Goal: Information Seeking & Learning: Learn about a topic

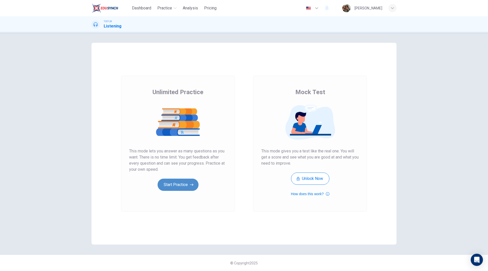
click at [178, 186] on button "Start Practice" at bounding box center [178, 184] width 41 height 12
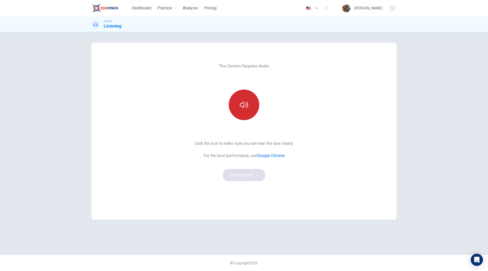
click at [254, 111] on button "button" at bounding box center [244, 104] width 30 height 30
click at [240, 174] on button "Sounds good!" at bounding box center [244, 175] width 43 height 12
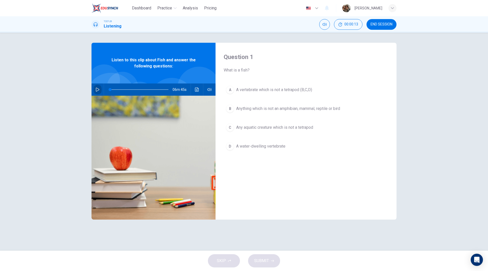
click at [98, 89] on icon "button" at bounding box center [98, 89] width 4 height 4
click at [97, 89] on icon "button" at bounding box center [97, 89] width 3 height 3
drag, startPoint x: 98, startPoint y: 90, endPoint x: 119, endPoint y: 100, distance: 23.9
click at [98, 91] on icon "button" at bounding box center [98, 89] width 4 height 4
click at [321, 204] on div "Question 1 What is a fish? A A vertebrate which is not a tetrapod (B,C,D) B Any…" at bounding box center [305, 131] width 181 height 177
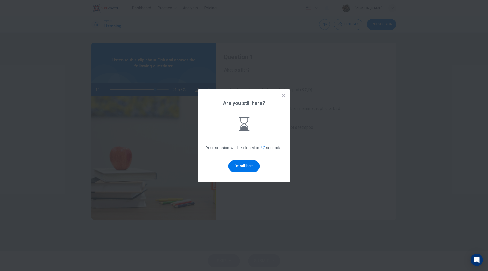
click at [250, 163] on button "I'm still here" at bounding box center [243, 166] width 31 height 12
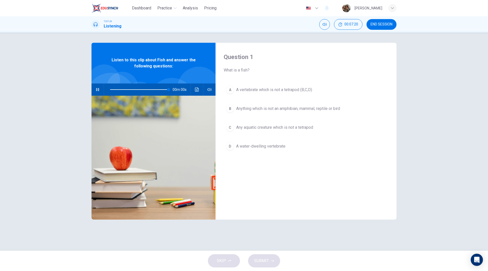
type input "0"
click at [231, 88] on div "A" at bounding box center [230, 90] width 8 height 8
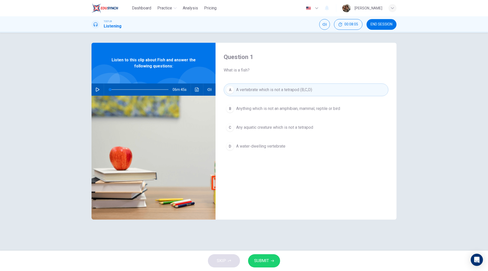
click at [268, 258] on span "SUBMIT" at bounding box center [261, 260] width 15 height 7
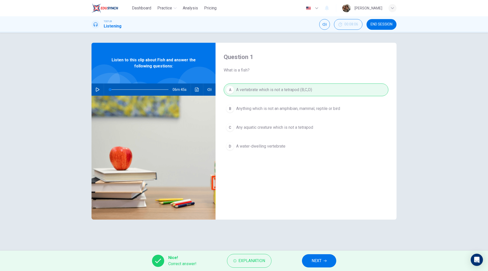
click at [316, 262] on span "NEXT" at bounding box center [317, 260] width 10 height 7
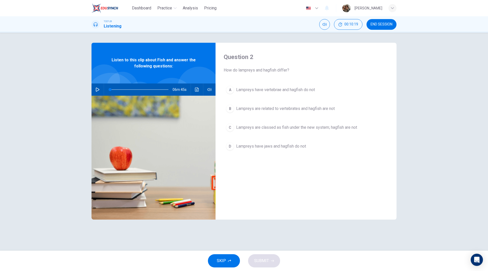
click at [273, 142] on button "D Lampreys have jaws and hagfish do not" at bounding box center [306, 146] width 165 height 13
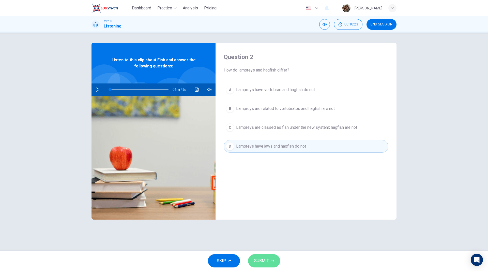
click at [270, 260] on button "SUBMIT" at bounding box center [264, 260] width 32 height 13
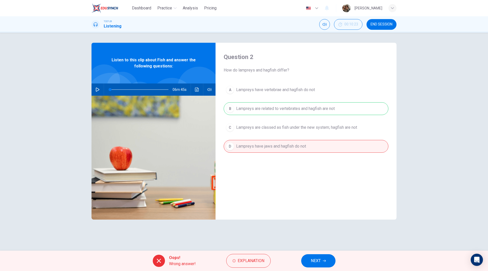
click at [321, 263] on button "NEXT" at bounding box center [318, 260] width 34 height 13
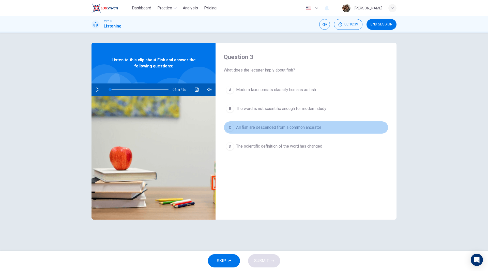
click at [269, 127] on span "All fish are descended from a common ancestor" at bounding box center [278, 127] width 85 height 6
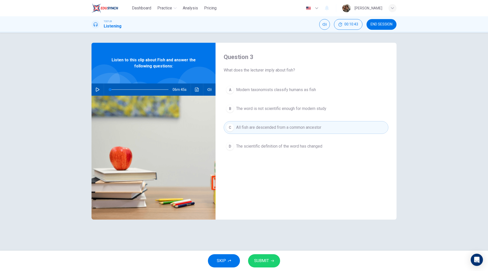
click at [265, 257] on button "SUBMIT" at bounding box center [264, 260] width 32 height 13
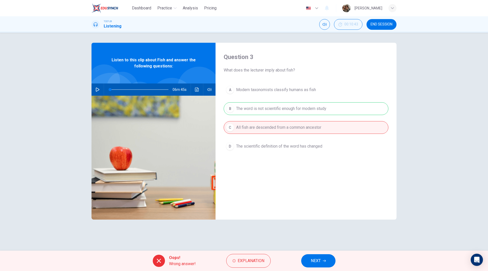
click at [319, 261] on span "NEXT" at bounding box center [316, 260] width 10 height 7
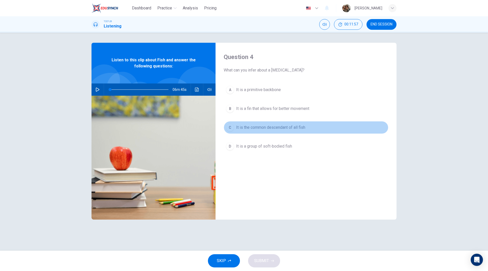
click at [267, 127] on span "It is the common descendant of all fish" at bounding box center [270, 127] width 69 height 6
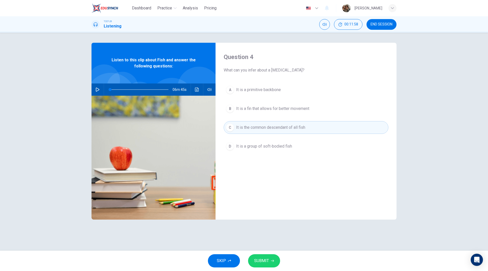
click at [263, 261] on span "SUBMIT" at bounding box center [261, 260] width 15 height 7
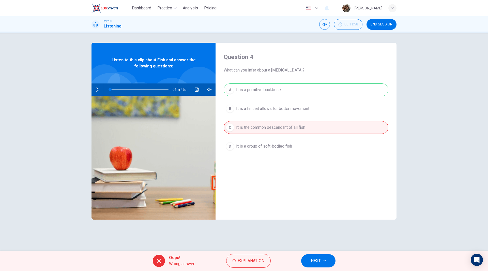
click at [315, 259] on span "NEXT" at bounding box center [316, 260] width 10 height 7
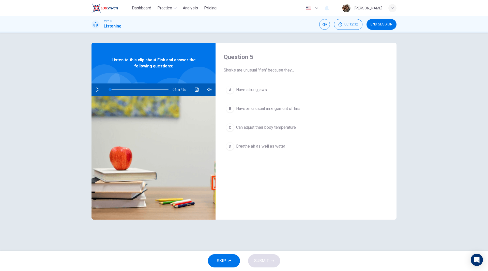
click at [265, 129] on span "Can adjust their body temperature" at bounding box center [266, 127] width 60 height 6
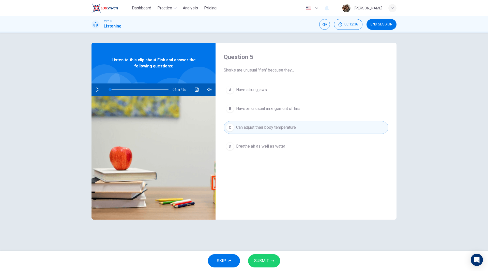
click at [270, 259] on button "SUBMIT" at bounding box center [264, 260] width 32 height 13
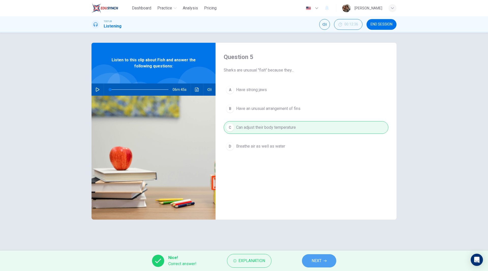
click at [321, 258] on span "NEXT" at bounding box center [317, 260] width 10 height 7
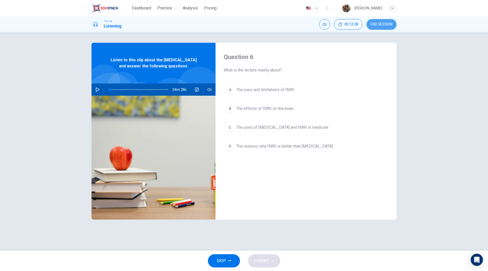
click at [379, 24] on span "END SESSION" at bounding box center [381, 24] width 22 height 4
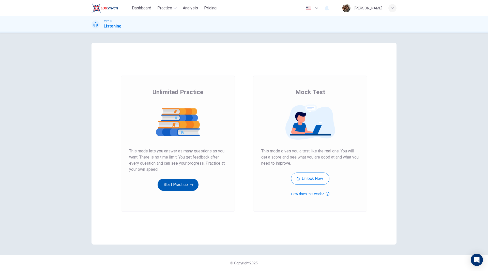
click at [173, 183] on button "Start Practice" at bounding box center [178, 184] width 41 height 12
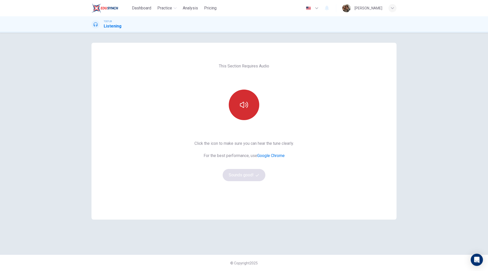
click at [246, 106] on icon "button" at bounding box center [244, 105] width 8 height 8
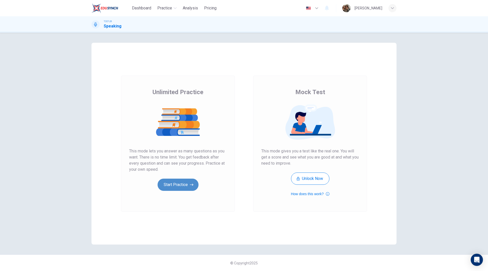
click at [185, 183] on button "Start Practice" at bounding box center [178, 184] width 41 height 12
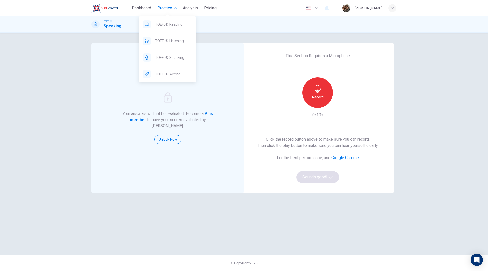
click at [166, 6] on span "Practice" at bounding box center [164, 8] width 15 height 6
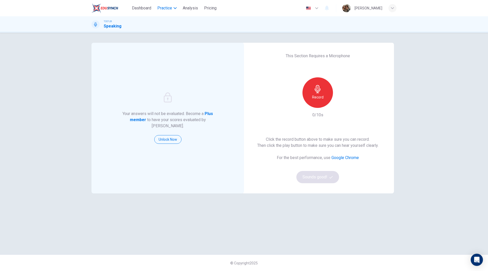
click at [167, 7] on span "Practice" at bounding box center [164, 8] width 15 height 6
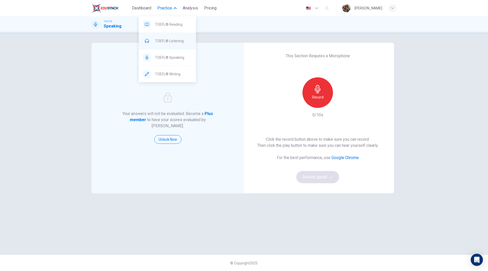
click at [168, 40] on span "TOEFL® Listening" at bounding box center [173, 41] width 37 height 6
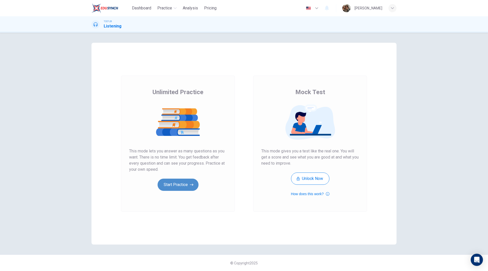
click at [183, 185] on button "Start Practice" at bounding box center [178, 184] width 41 height 12
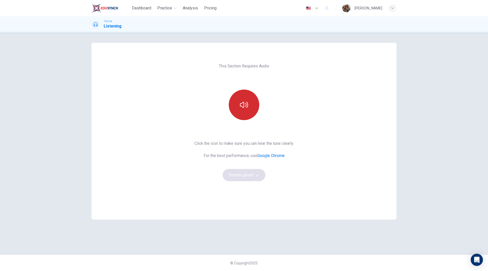
click at [238, 114] on button "button" at bounding box center [244, 104] width 30 height 30
click at [240, 175] on button "Sounds good!" at bounding box center [244, 175] width 43 height 12
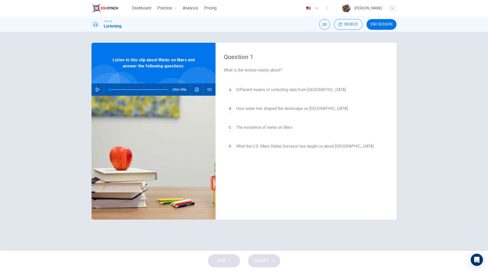
click at [98, 91] on button "button" at bounding box center [98, 89] width 8 height 12
drag, startPoint x: 154, startPoint y: 99, endPoint x: 130, endPoint y: 128, distance: 38.3
click at [153, 99] on img at bounding box center [153, 158] width 124 height 124
type input "0"
click at [260, 129] on span "The existence of water on Mars" at bounding box center [264, 127] width 56 height 6
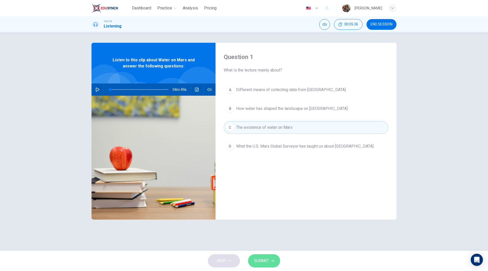
click at [262, 264] on span "SUBMIT" at bounding box center [261, 260] width 15 height 7
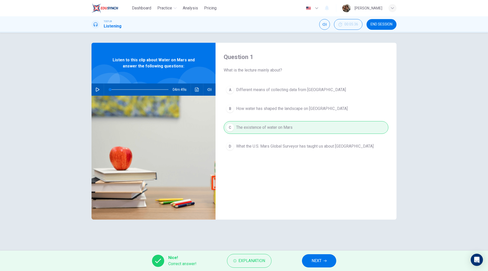
click at [317, 259] on span "NEXT" at bounding box center [317, 260] width 10 height 7
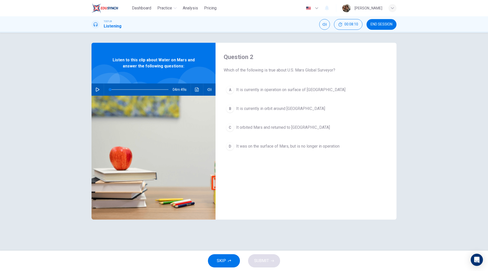
click at [264, 129] on span "It orbited Mars and returned to Earth" at bounding box center [283, 127] width 94 height 6
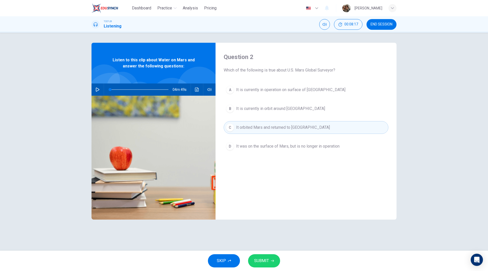
click at [277, 146] on span "It was on the surface of Mars, but is no longer in operation" at bounding box center [287, 146] width 103 height 6
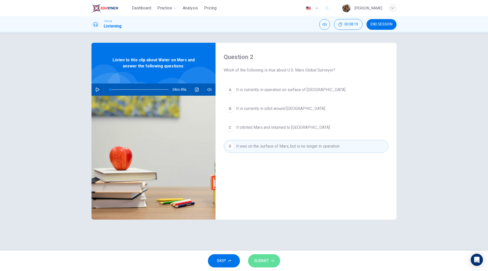
click at [263, 260] on span "SUBMIT" at bounding box center [261, 260] width 15 height 7
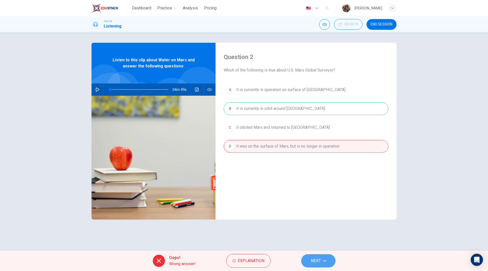
click at [321, 262] on button "NEXT" at bounding box center [318, 260] width 34 height 13
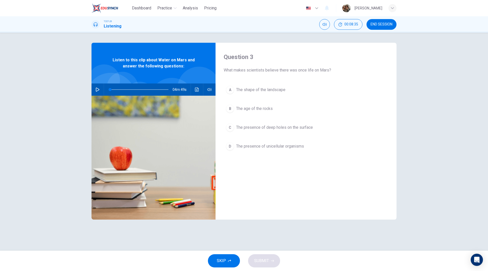
click at [254, 106] on span "The age of the rocks" at bounding box center [254, 108] width 37 height 6
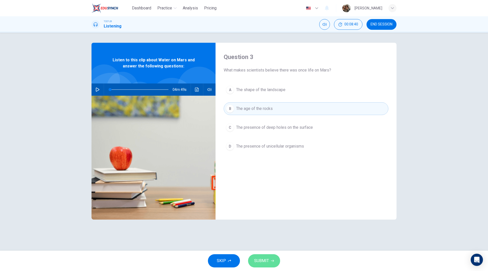
click at [270, 260] on button "SUBMIT" at bounding box center [264, 260] width 32 height 13
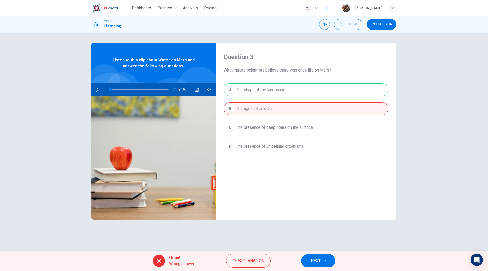
click at [323, 260] on icon "button" at bounding box center [324, 260] width 3 height 3
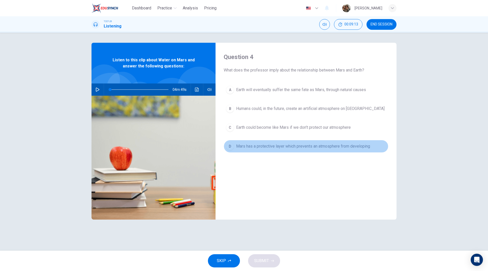
click at [303, 148] on span "Mars has a protective layer which prevents an atmosphere from developing" at bounding box center [303, 146] width 134 height 6
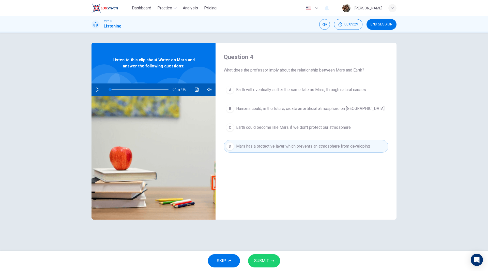
click at [265, 260] on span "SUBMIT" at bounding box center [261, 260] width 15 height 7
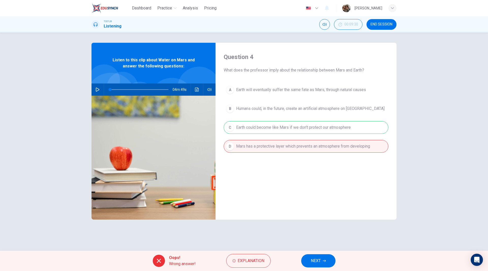
click at [319, 260] on span "NEXT" at bounding box center [316, 260] width 10 height 7
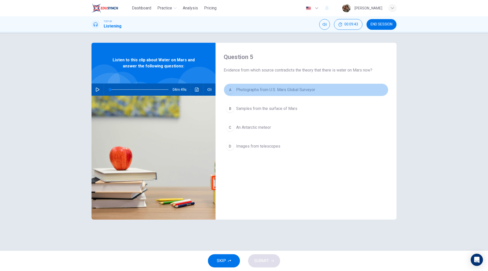
click at [300, 90] on span "Photographs from U.S. Mars Global Surveyor" at bounding box center [275, 90] width 79 height 6
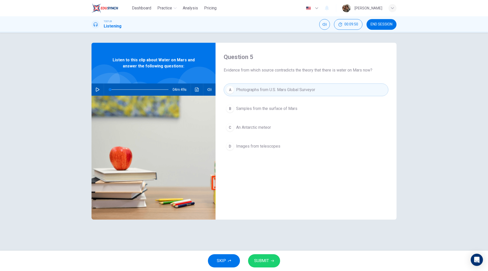
click at [261, 108] on span "Samples from the surface of Mars" at bounding box center [266, 108] width 61 height 6
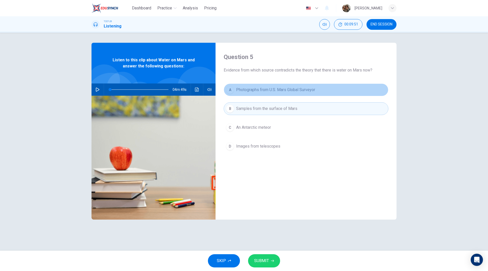
click at [264, 90] on span "Photographs from U.S. Mars Global Surveyor" at bounding box center [275, 90] width 79 height 6
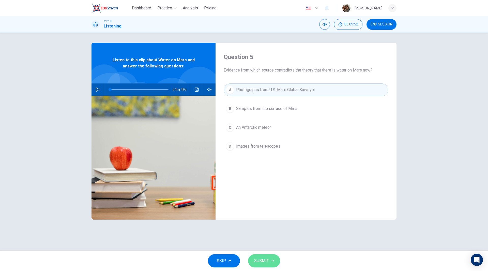
click at [268, 262] on span "SUBMIT" at bounding box center [261, 260] width 15 height 7
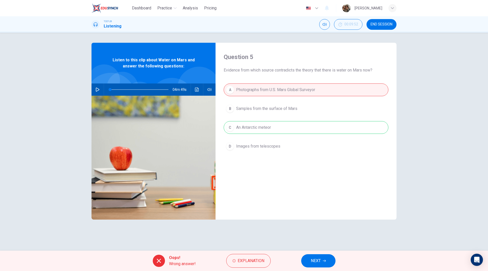
click at [319, 259] on span "NEXT" at bounding box center [316, 260] width 10 height 7
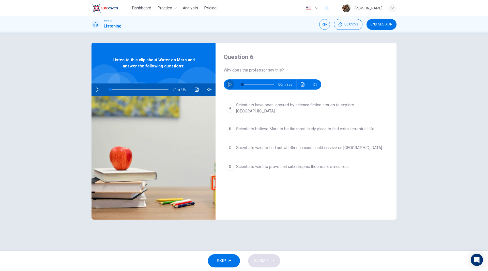
click at [228, 86] on icon "button" at bounding box center [230, 84] width 4 height 4
type input "0"
click at [298, 165] on span "Scientists want to prove that catastrophic theories are incorrect" at bounding box center [292, 166] width 113 height 6
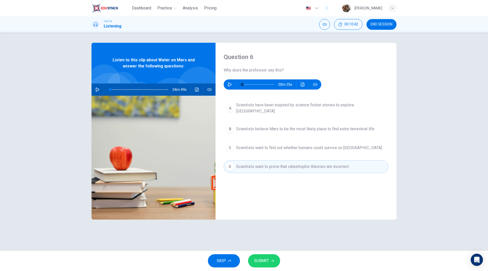
click at [269, 260] on button "SUBMIT" at bounding box center [264, 260] width 32 height 13
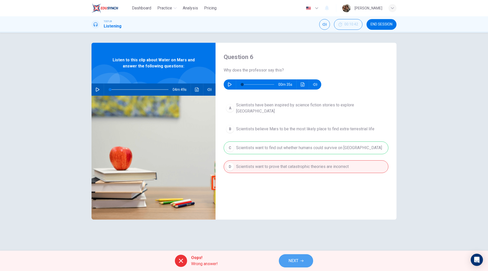
click at [295, 261] on span "NEXT" at bounding box center [293, 260] width 10 height 7
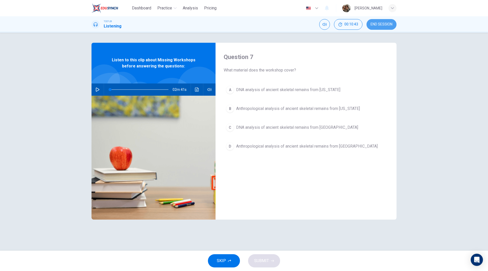
click at [380, 20] on button "END SESSION" at bounding box center [381, 24] width 30 height 11
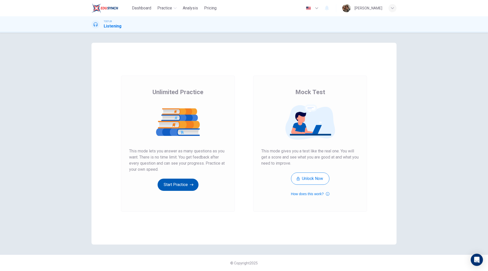
click at [183, 185] on button "Start Practice" at bounding box center [178, 184] width 41 height 12
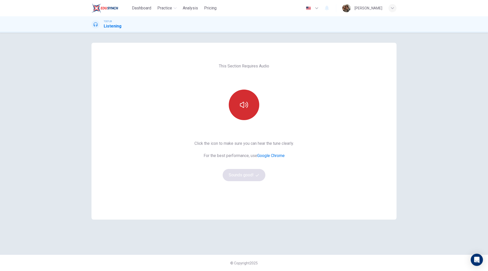
click at [247, 107] on icon "button" at bounding box center [244, 105] width 8 height 6
click at [245, 176] on button "Sounds good!" at bounding box center [244, 175] width 43 height 12
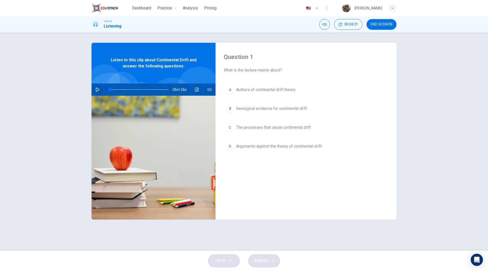
click at [159, 255] on div "SKIP SUBMIT" at bounding box center [244, 260] width 488 height 20
click at [95, 87] on button "button" at bounding box center [98, 89] width 8 height 12
click at [196, 87] on button "Click to see the audio transcription" at bounding box center [197, 89] width 8 height 12
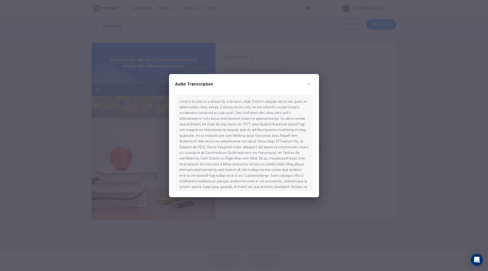
click at [142, 77] on div at bounding box center [244, 135] width 488 height 271
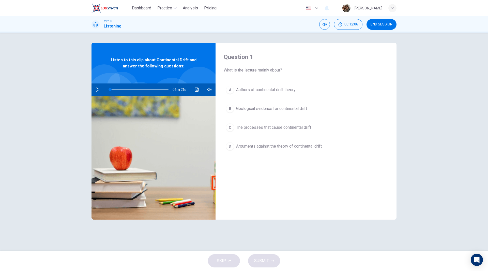
click at [93, 88] on div "06m 26s" at bounding box center [153, 89] width 124 height 12
click at [96, 88] on icon "button" at bounding box center [98, 89] width 4 height 4
click at [198, 89] on icon "Click to see the audio transcription" at bounding box center [197, 89] width 4 height 4
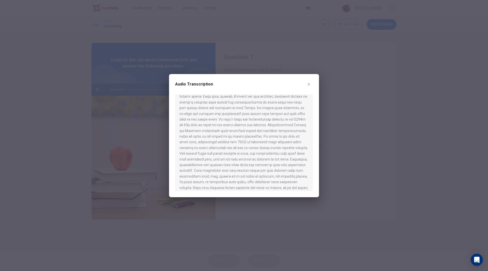
scroll to position [102, 0]
drag, startPoint x: 245, startPoint y: 153, endPoint x: 280, endPoint y: 154, distance: 35.6
click at [280, 154] on div at bounding box center [244, 142] width 138 height 97
drag, startPoint x: 217, startPoint y: 167, endPoint x: 244, endPoint y: 168, distance: 26.2
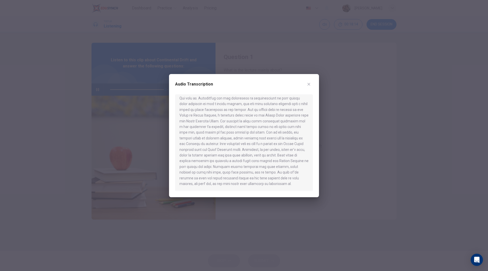
click at [242, 168] on div at bounding box center [244, 142] width 138 height 97
click at [307, 86] on button "button" at bounding box center [309, 84] width 8 height 8
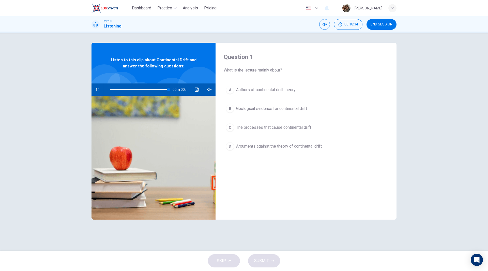
type input "0"
click at [257, 90] on span "Authors of continental drift theory" at bounding box center [265, 90] width 59 height 6
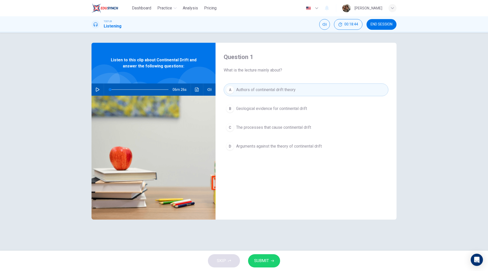
click at [271, 108] on span "Geological evidence for continental drift" at bounding box center [271, 108] width 71 height 6
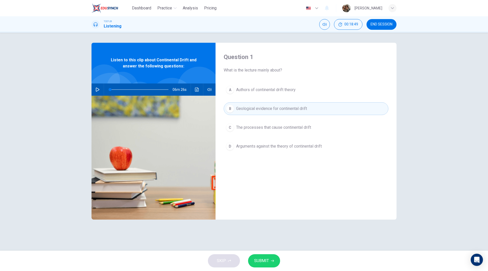
click at [268, 261] on span "SUBMIT" at bounding box center [261, 260] width 15 height 7
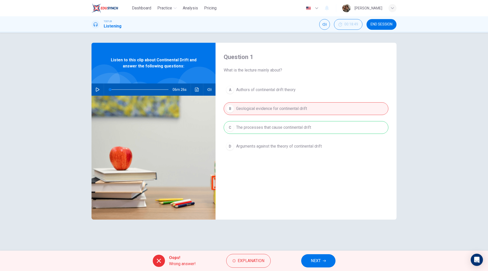
click at [274, 132] on div "A Authors of continental drift theory B Geological evidence for continental dri…" at bounding box center [306, 122] width 165 height 79
click at [314, 262] on span "NEXT" at bounding box center [316, 260] width 10 height 7
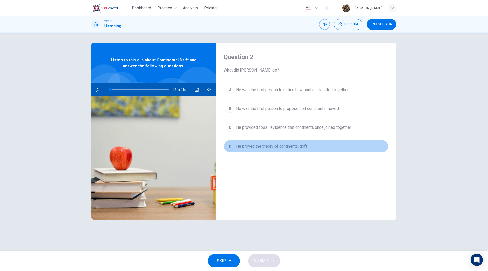
click at [258, 146] on span "He proved the theory of continental drift" at bounding box center [271, 146] width 71 height 6
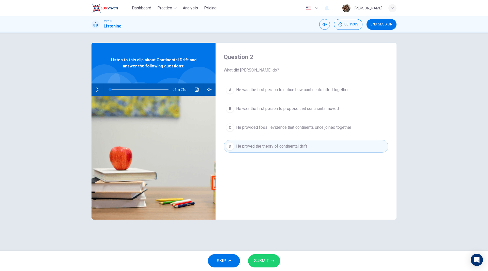
click at [269, 263] on button "SUBMIT" at bounding box center [264, 260] width 32 height 13
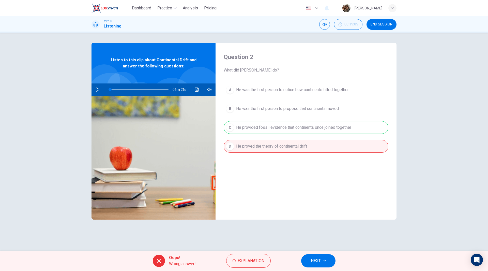
click at [315, 257] on span "NEXT" at bounding box center [316, 260] width 10 height 7
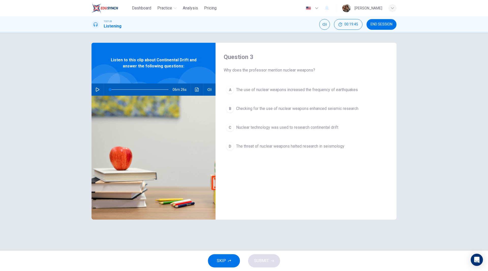
click at [292, 126] on span "Nuclear technology was used to research continental drift" at bounding box center [287, 127] width 102 height 6
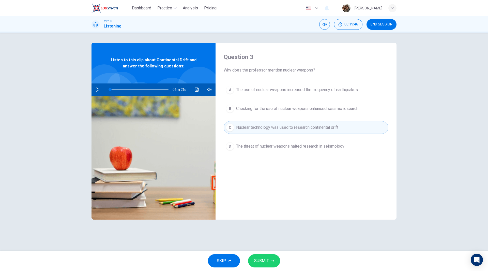
click at [263, 264] on button "SUBMIT" at bounding box center [264, 260] width 32 height 13
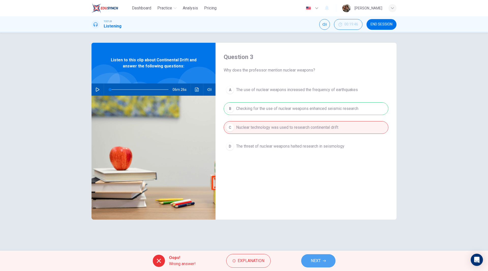
click at [319, 265] on button "NEXT" at bounding box center [318, 260] width 34 height 13
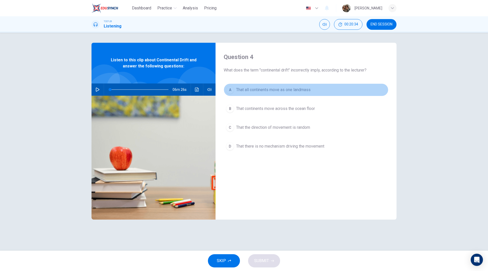
click at [287, 90] on span "That all continents move as one landmass" at bounding box center [273, 90] width 74 height 6
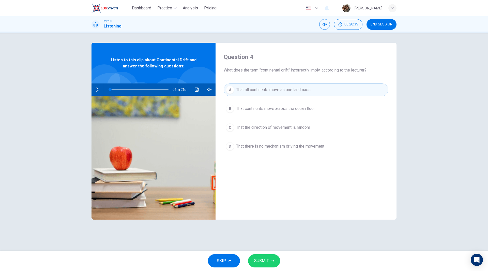
click at [267, 260] on span "SUBMIT" at bounding box center [261, 260] width 15 height 7
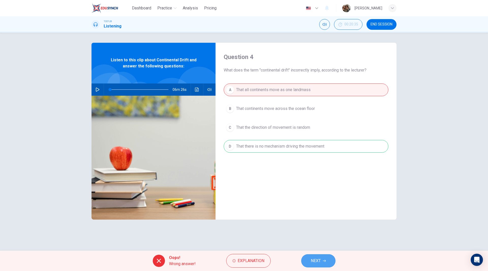
click at [319, 263] on span "NEXT" at bounding box center [316, 260] width 10 height 7
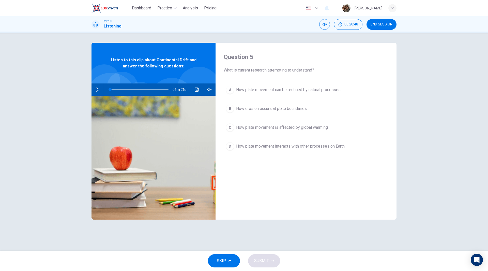
click at [293, 107] on span "How erosion occurs at plate boundaries" at bounding box center [271, 108] width 71 height 6
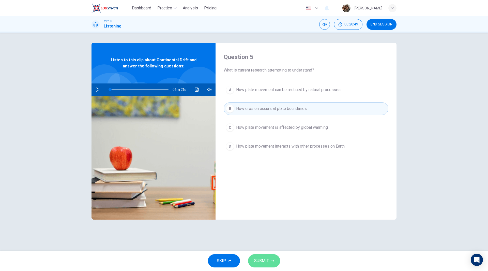
click at [273, 261] on icon "button" at bounding box center [272, 260] width 3 height 3
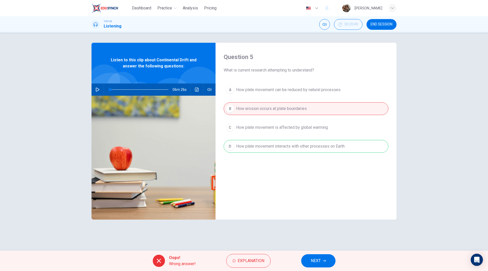
click at [325, 266] on button "NEXT" at bounding box center [318, 260] width 34 height 13
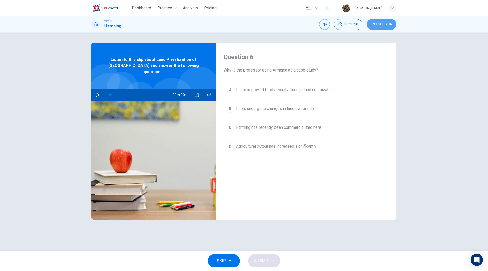
click at [383, 23] on span "END SESSION" at bounding box center [381, 24] width 22 height 4
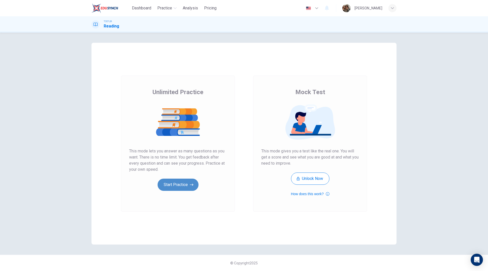
click at [178, 187] on button "Start Practice" at bounding box center [178, 184] width 41 height 12
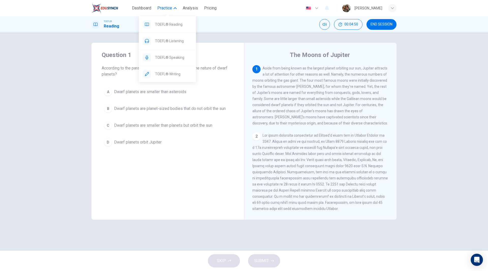
click at [171, 24] on span "TOEFL® Reading" at bounding box center [173, 24] width 37 height 6
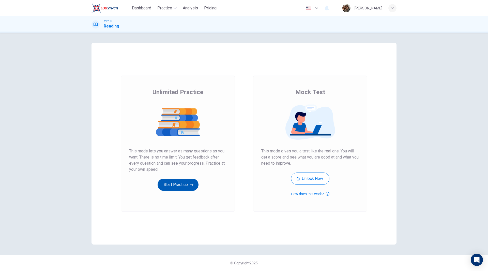
click at [177, 187] on button "Start Practice" at bounding box center [178, 184] width 41 height 12
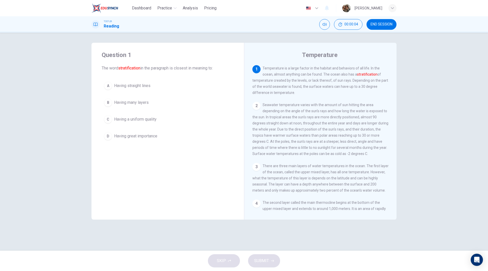
drag, startPoint x: 122, startPoint y: 68, endPoint x: 211, endPoint y: 75, distance: 88.7
click at [207, 75] on div "Question 1 The word stratification in the paragraph is closest in meaning to: A…" at bounding box center [167, 97] width 152 height 108
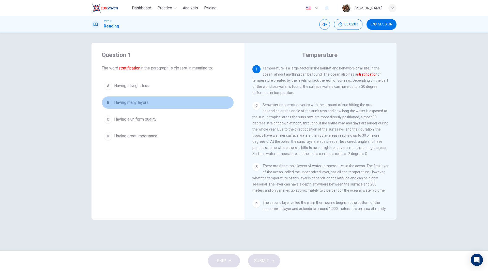
click at [136, 104] on span "Having many layers" at bounding box center [131, 102] width 35 height 6
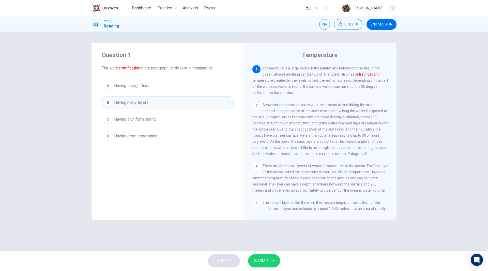
click at [265, 260] on span "SUBMIT" at bounding box center [261, 260] width 15 height 7
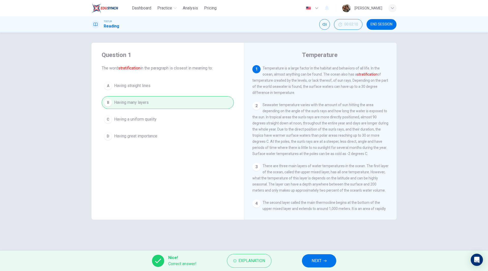
click at [311, 264] on button "NEXT" at bounding box center [319, 260] width 34 height 13
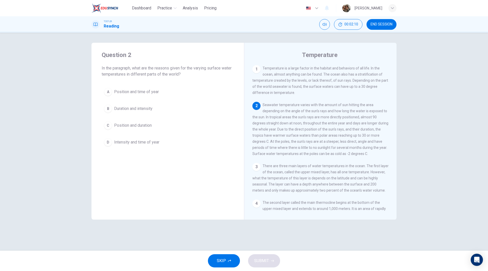
scroll to position [38, 0]
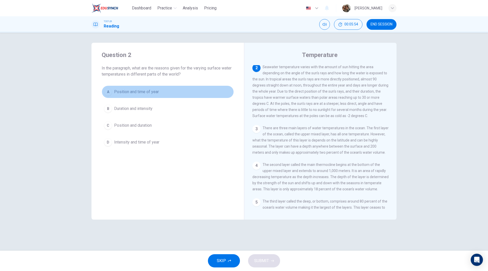
click at [144, 92] on span "Position and time of year" at bounding box center [136, 92] width 45 height 6
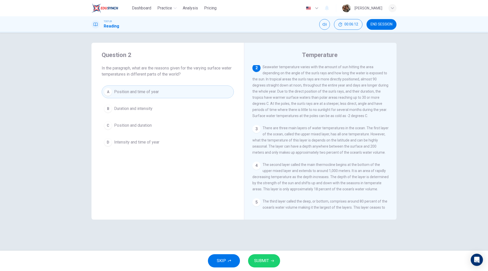
click at [145, 126] on span "Position and duration" at bounding box center [133, 125] width 38 height 6
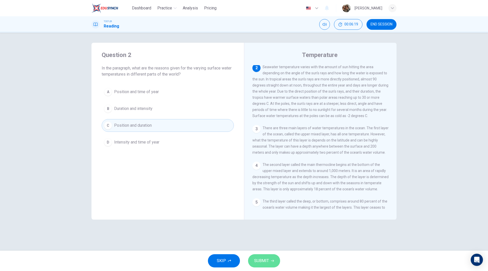
click at [272, 259] on icon "button" at bounding box center [272, 260] width 3 height 3
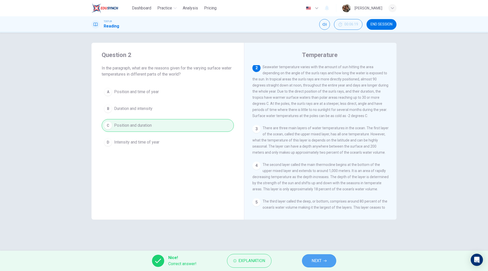
click at [323, 256] on button "NEXT" at bounding box center [319, 260] width 34 height 13
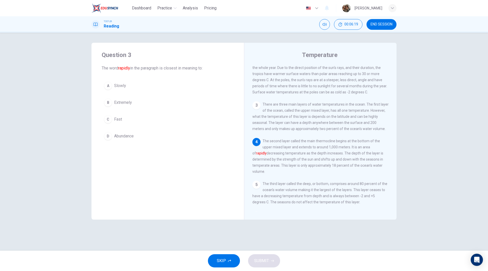
scroll to position [75, 0]
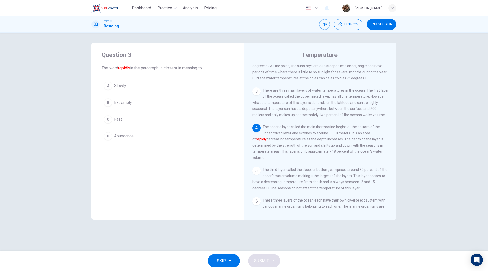
click at [118, 119] on span "Fast" at bounding box center [118, 119] width 8 height 6
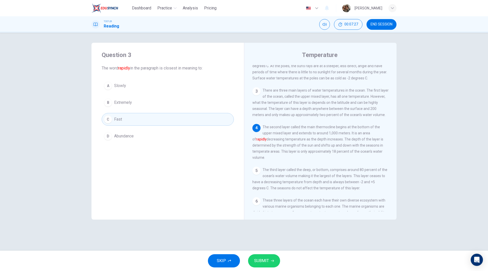
click at [267, 261] on span "SUBMIT" at bounding box center [261, 260] width 15 height 7
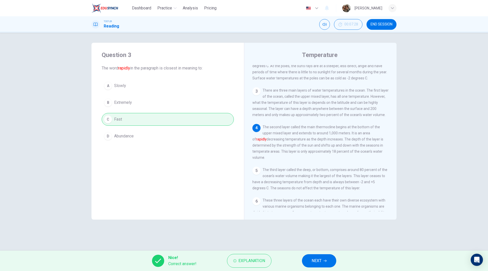
click at [319, 261] on span "NEXT" at bounding box center [317, 260] width 10 height 7
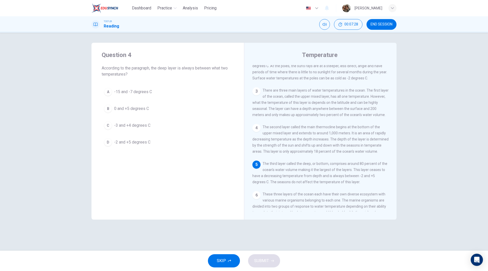
scroll to position [107, 0]
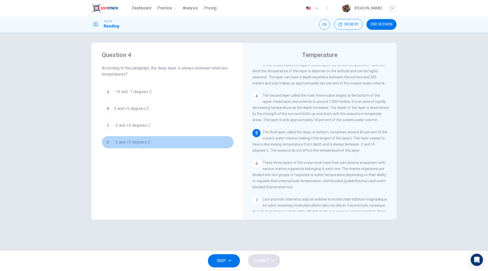
click at [129, 143] on span "-2 and +5 degrees C" at bounding box center [132, 142] width 36 height 6
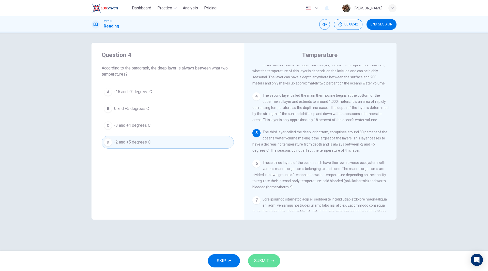
click at [262, 259] on span "SUBMIT" at bounding box center [261, 260] width 15 height 7
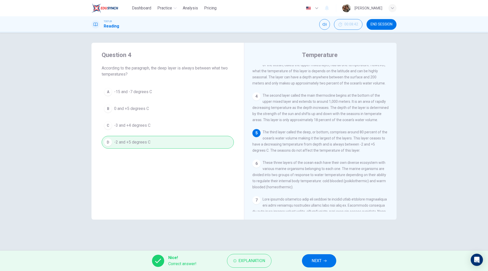
click at [321, 264] on button "NEXT" at bounding box center [319, 260] width 34 height 13
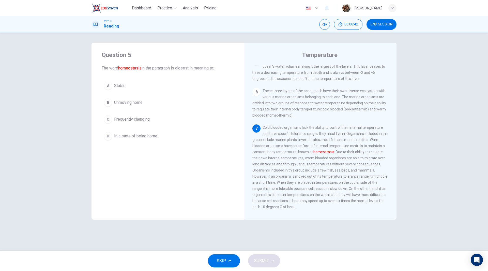
scroll to position [195, 0]
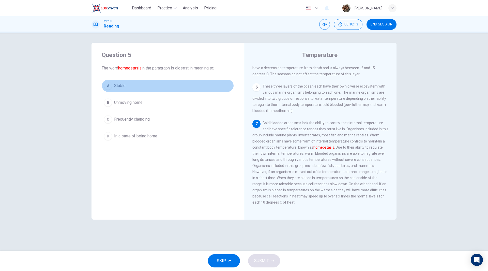
click at [121, 86] on span "Stable" at bounding box center [119, 86] width 11 height 6
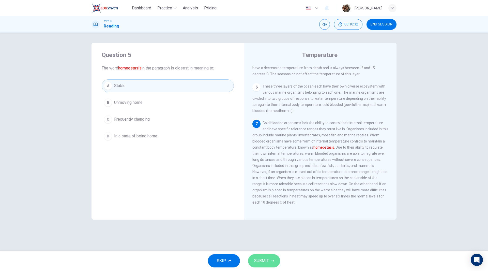
click at [260, 263] on span "SUBMIT" at bounding box center [261, 260] width 15 height 7
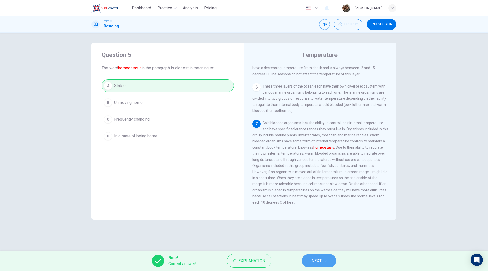
click at [319, 261] on span "NEXT" at bounding box center [317, 260] width 10 height 7
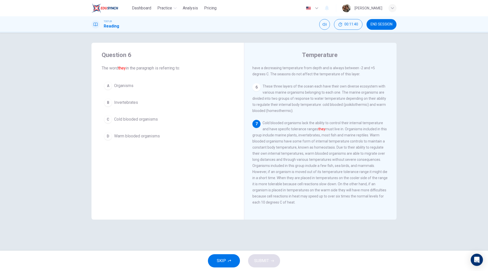
click at [123, 88] on span "Organisms" at bounding box center [123, 86] width 19 height 6
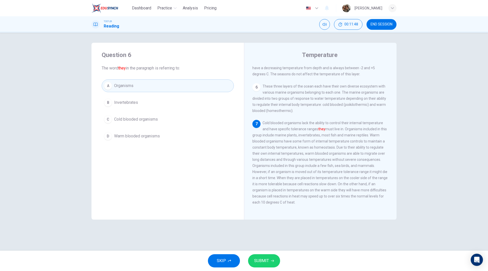
click at [144, 120] on span "Cold blooded organisms" at bounding box center [136, 119] width 44 height 6
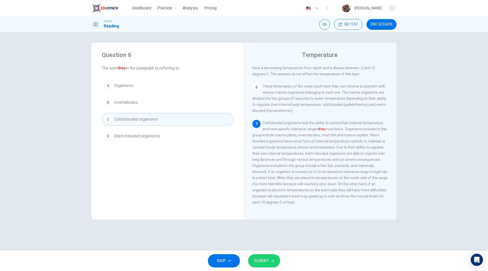
click at [263, 262] on span "SUBMIT" at bounding box center [261, 260] width 15 height 7
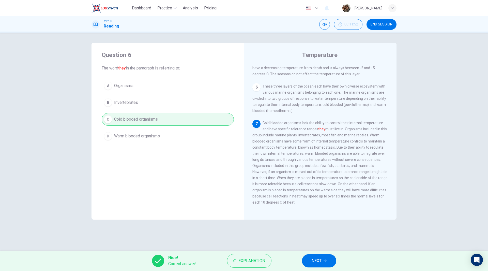
click at [318, 260] on span "NEXT" at bounding box center [317, 260] width 10 height 7
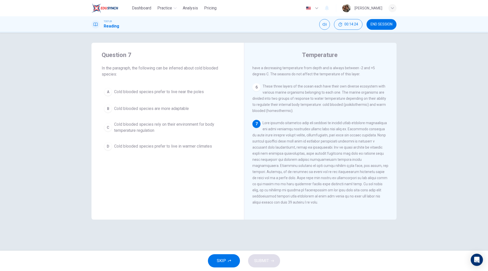
click at [186, 128] on span "Cold blooded species rely on their environment for body temperature regulation" at bounding box center [172, 127] width 117 height 12
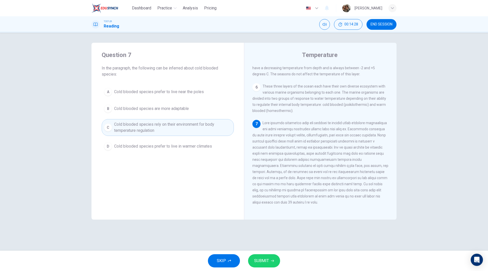
click at [268, 256] on button "SUBMIT" at bounding box center [264, 260] width 32 height 13
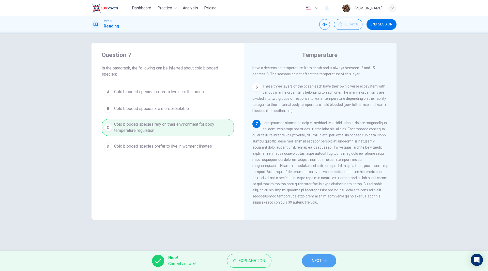
click at [329, 261] on button "NEXT" at bounding box center [319, 260] width 34 height 13
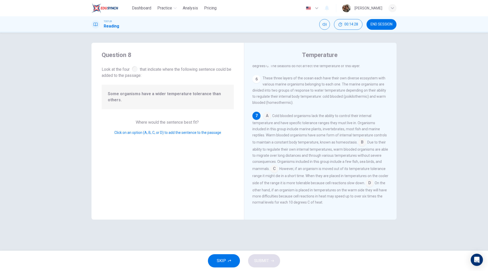
scroll to position [200, 0]
click at [267, 116] on input at bounding box center [267, 116] width 8 height 8
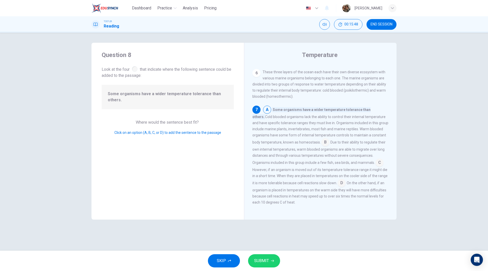
click at [269, 260] on button "SUBMIT" at bounding box center [264, 260] width 32 height 13
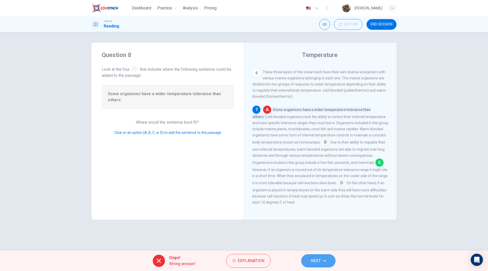
click at [318, 261] on span "NEXT" at bounding box center [316, 260] width 10 height 7
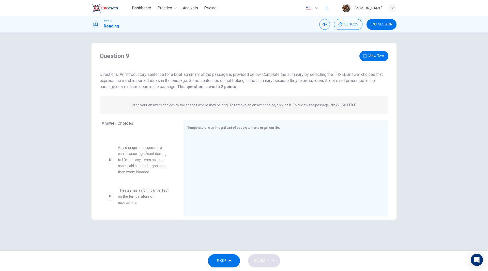
scroll to position [131, 0]
drag, startPoint x: 135, startPoint y: 194, endPoint x: 223, endPoint y: 164, distance: 92.6
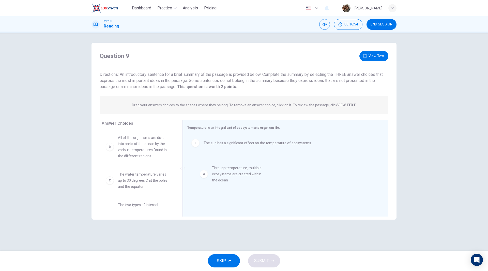
drag, startPoint x: 149, startPoint y: 143, endPoint x: 244, endPoint y: 173, distance: 100.4
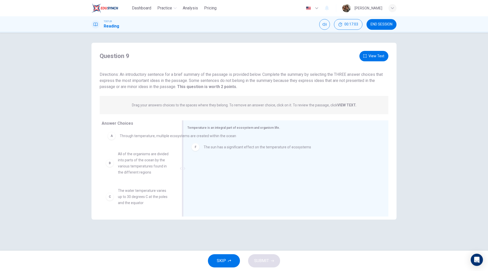
drag, startPoint x: 214, startPoint y: 144, endPoint x: 130, endPoint y: 138, distance: 84.0
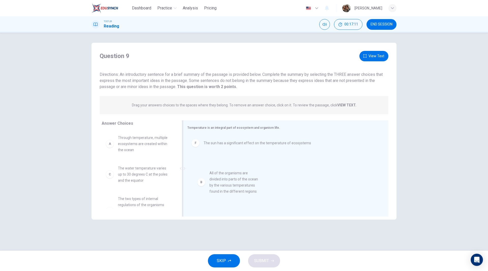
drag, startPoint x: 146, startPoint y: 180, endPoint x: 242, endPoint y: 185, distance: 95.7
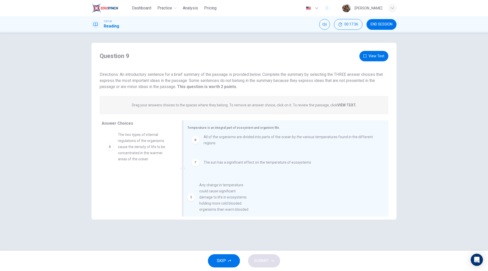
scroll to position [10, 0]
drag, startPoint x: 162, startPoint y: 191, endPoint x: 265, endPoint y: 196, distance: 103.0
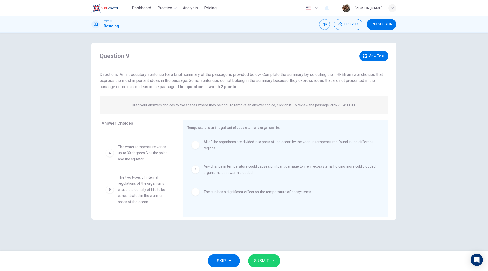
scroll to position [21, 0]
click at [269, 262] on button "SUBMIT" at bounding box center [264, 260] width 32 height 13
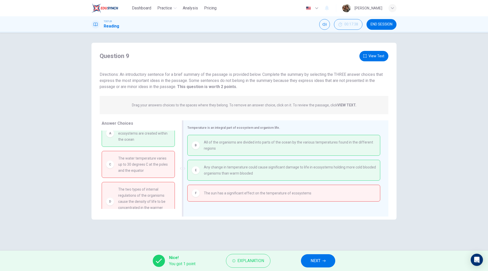
scroll to position [0, 0]
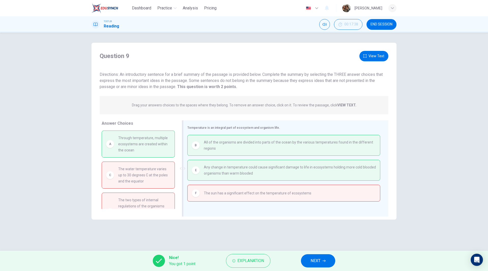
drag, startPoint x: 149, startPoint y: 144, endPoint x: 242, endPoint y: 194, distance: 105.1
click at [235, 191] on div "Answer Choices A Through temperature, multiple ecosystems are created within th…" at bounding box center [243, 169] width 305 height 99
click at [324, 262] on button "NEXT" at bounding box center [318, 260] width 34 height 13
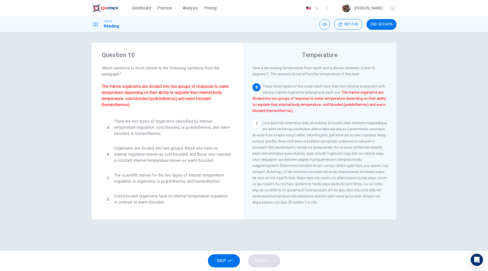
scroll to position [170, 0]
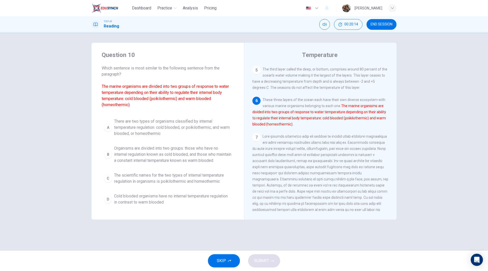
click at [142, 134] on span "There are two types of organisms classified by internal temperature regulation:…" at bounding box center [172, 127] width 117 height 18
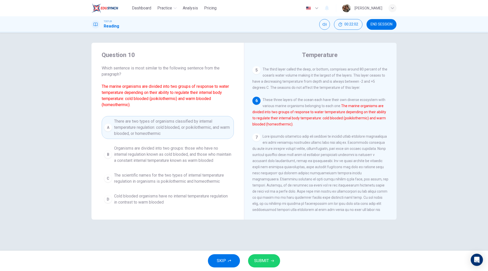
click at [271, 263] on button "SUBMIT" at bounding box center [264, 260] width 32 height 13
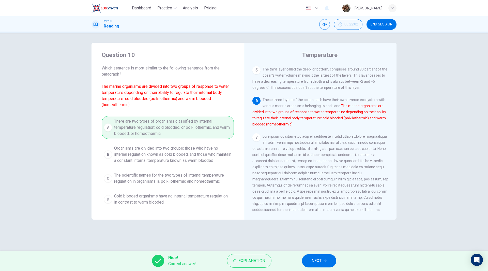
click at [326, 261] on icon "button" at bounding box center [324, 260] width 3 height 3
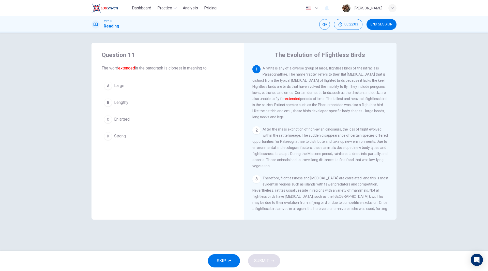
click at [381, 23] on span "END SESSION" at bounding box center [381, 24] width 22 height 4
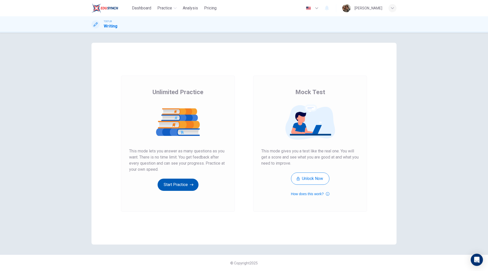
click at [187, 185] on button "Start Practice" at bounding box center [178, 184] width 41 height 12
